Goal: Information Seeking & Learning: Learn about a topic

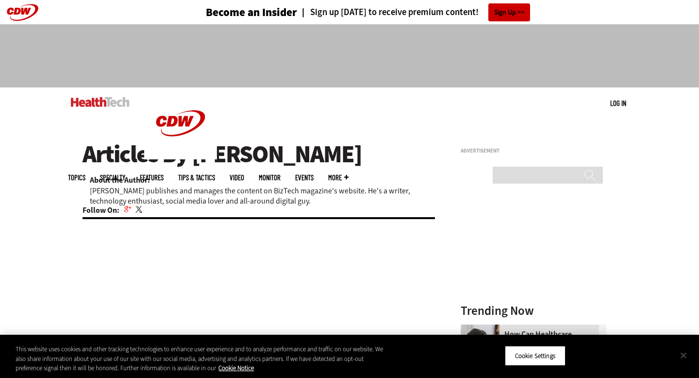
click at [679, 355] on button "Close" at bounding box center [683, 354] width 21 height 21
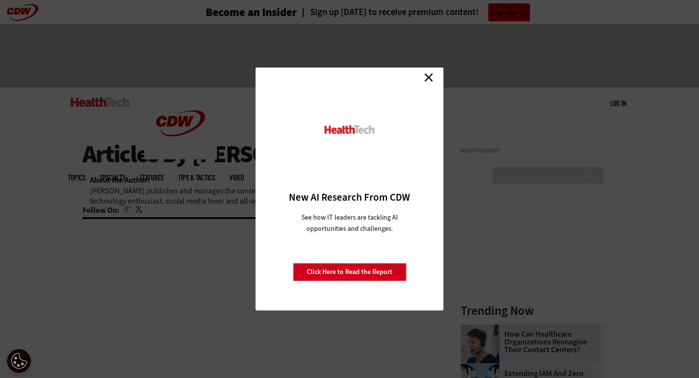
click at [431, 77] on link "Close" at bounding box center [428, 77] width 15 height 15
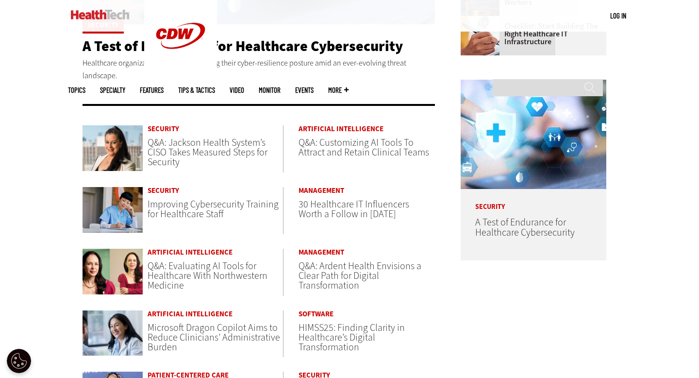
scroll to position [427, 0]
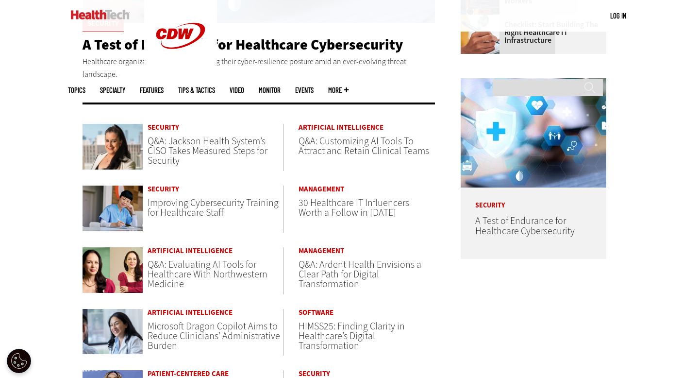
click at [311, 147] on span "Q&A: Customizing AI Tools To Attract and Retain Clinical Teams" at bounding box center [363, 145] width 131 height 23
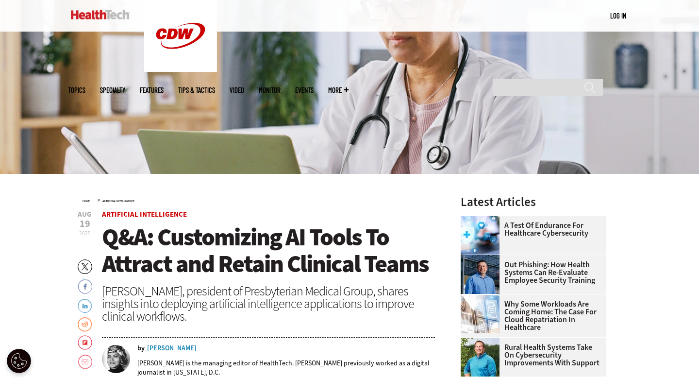
scroll to position [262, 0]
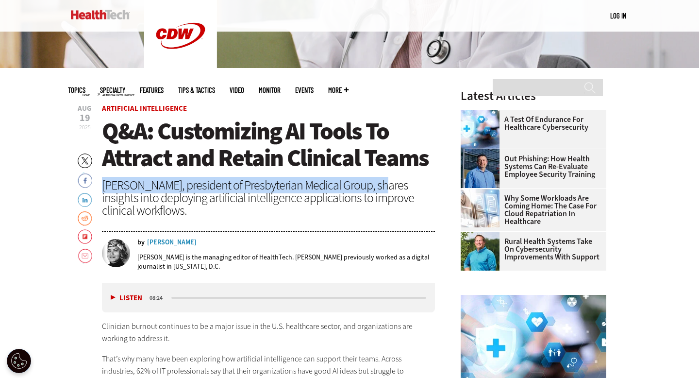
drag, startPoint x: 105, startPoint y: 184, endPoint x: 366, endPoint y: 191, distance: 261.2
click at [366, 191] on div "[PERSON_NAME], president of Presbyterian Medical Group, shares insights into de…" at bounding box center [268, 198] width 333 height 38
copy div "[PERSON_NAME], president of Presbyterian Medical Group"
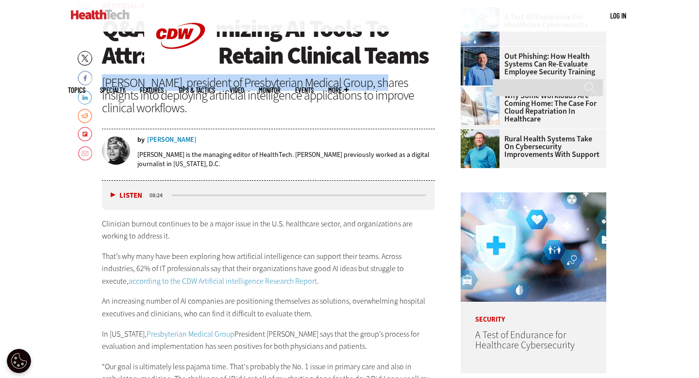
scroll to position [367, 0]
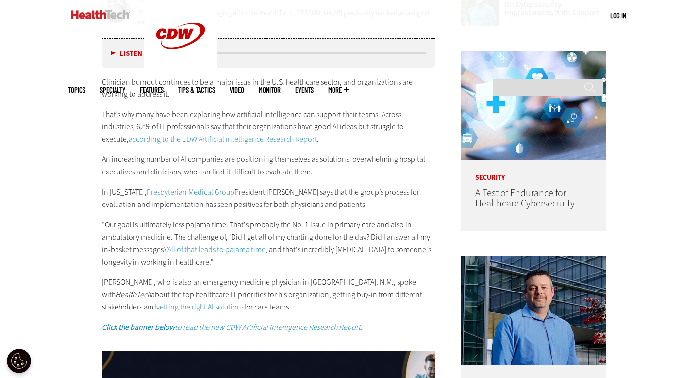
scroll to position [507, 0]
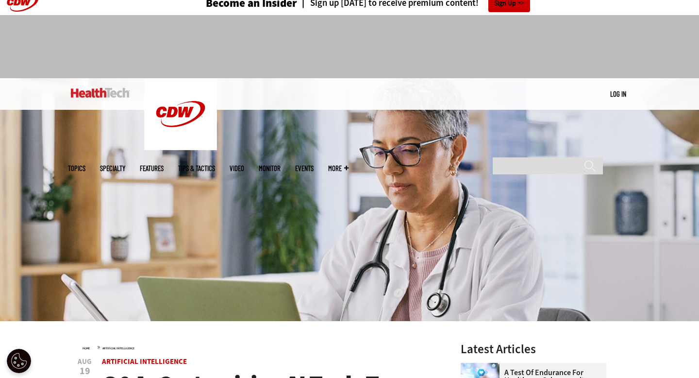
scroll to position [0, 0]
